Goal: Use online tool/utility: Use online tool/utility

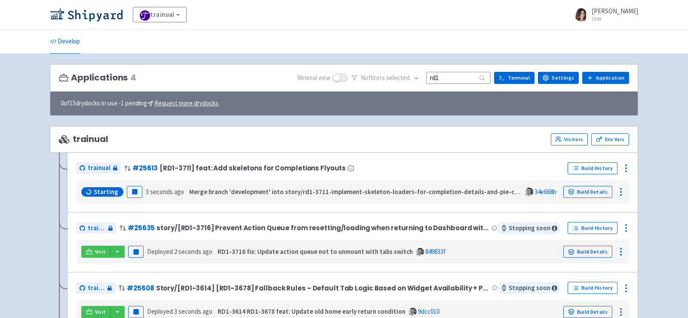
scroll to position [51, 0]
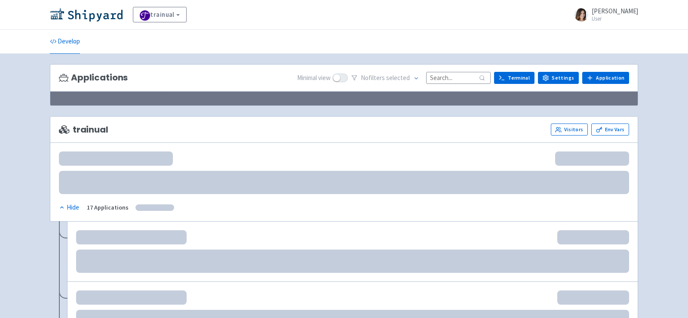
scroll to position [51, 0]
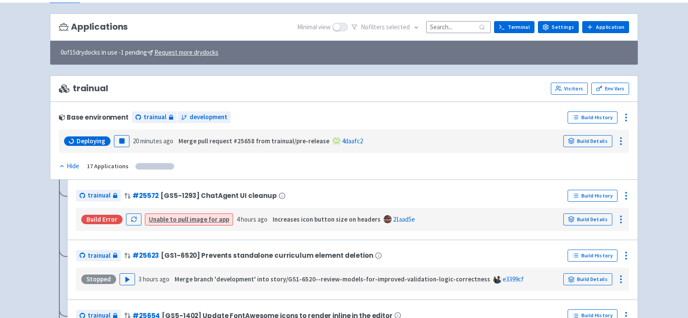
click at [439, 24] on input at bounding box center [458, 27] width 64 height 12
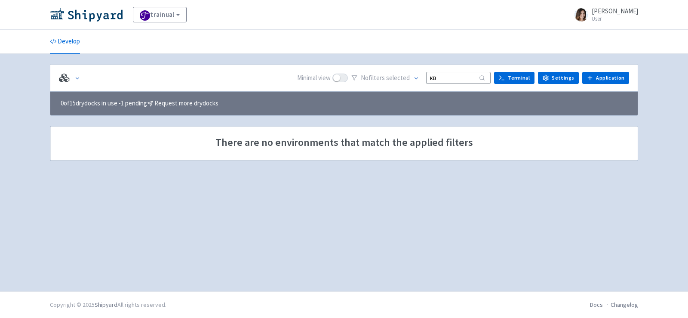
type input "к"
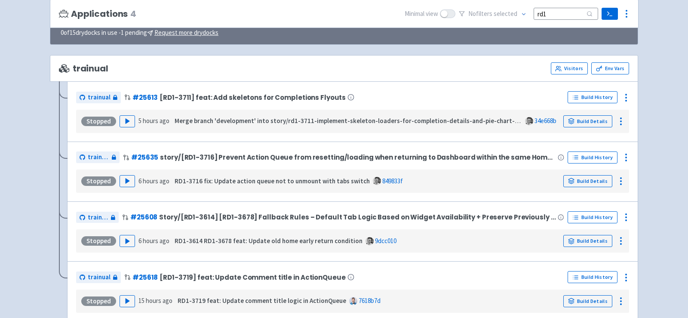
scroll to position [119, 0]
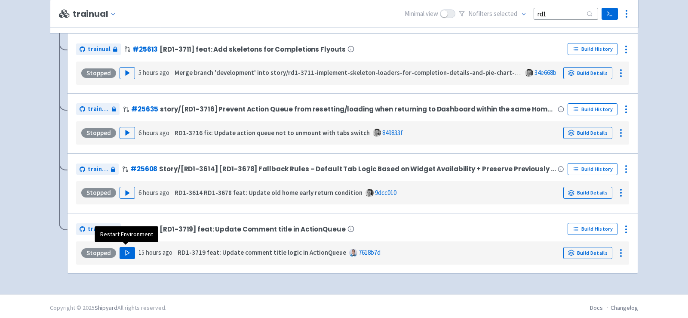
type input "rd1"
click at [125, 250] on polygon "button" at bounding box center [127, 252] width 4 height 5
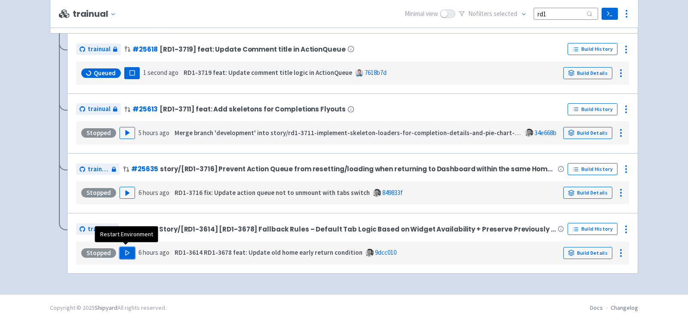
click at [126, 251] on icon "button" at bounding box center [127, 252] width 6 height 6
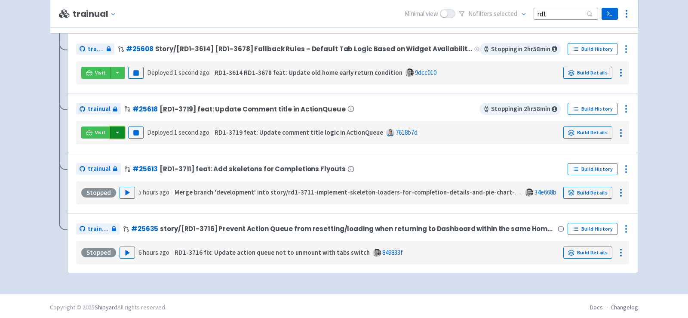
click at [116, 131] on button "button" at bounding box center [117, 132] width 15 height 12
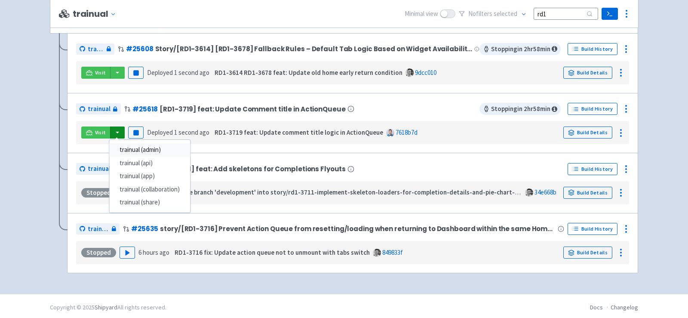
click at [136, 150] on link "trainual (admin)" at bounding box center [149, 149] width 81 height 13
